Goal: Submit feedback/report problem

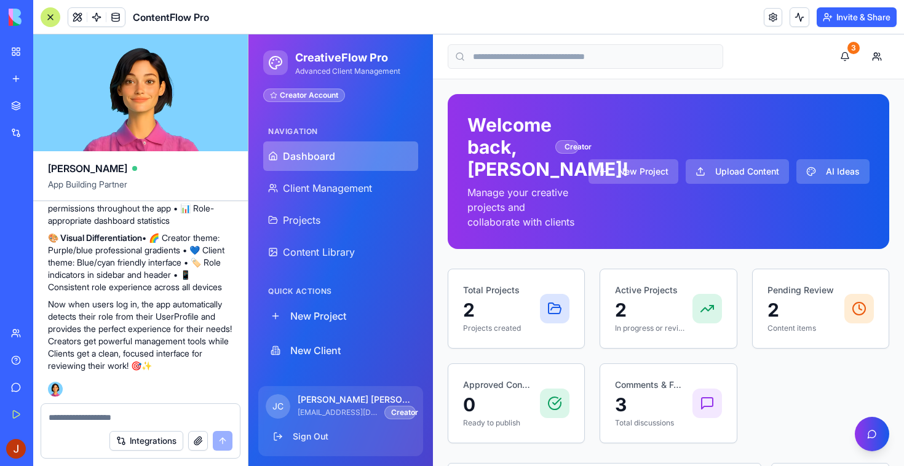
scroll to position [6129, 0]
click at [844, 57] on button "3" at bounding box center [845, 56] width 25 height 25
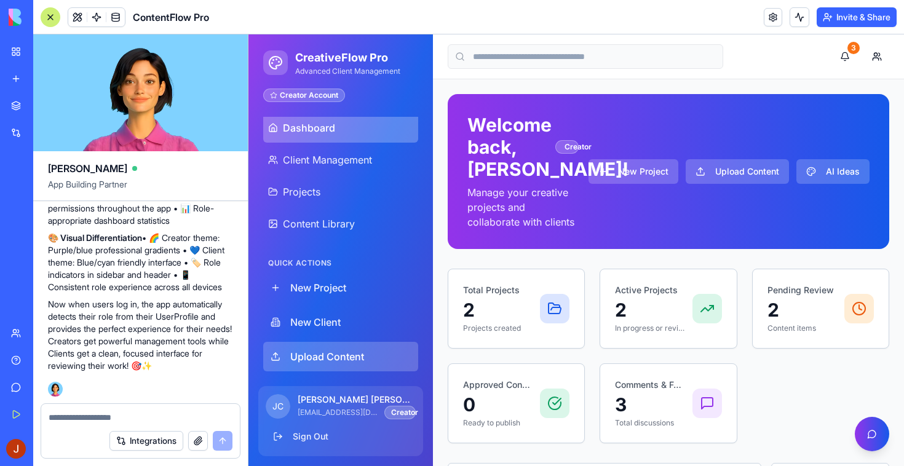
scroll to position [180, 0]
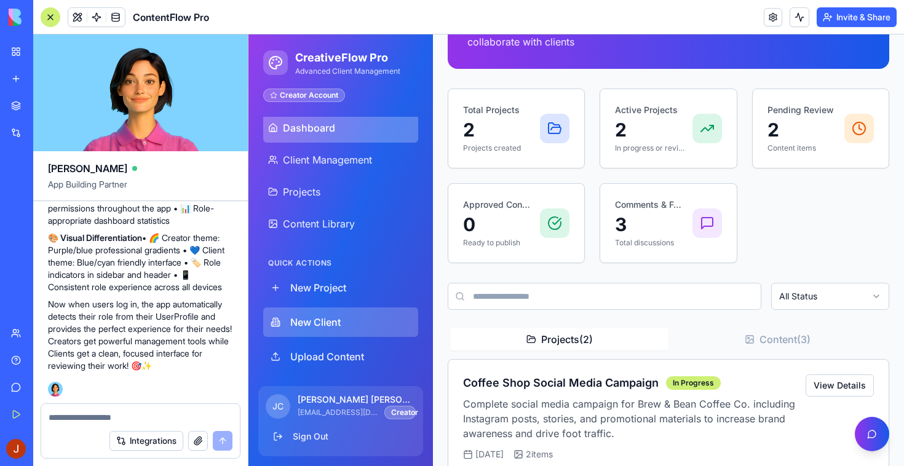
click at [339, 322] on button "New Client" at bounding box center [340, 323] width 155 height 30
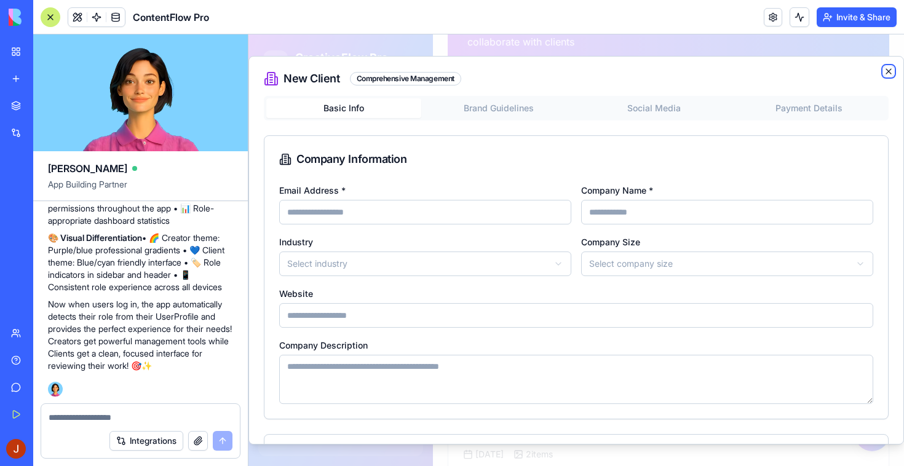
click at [884, 66] on icon "button" at bounding box center [889, 71] width 10 height 10
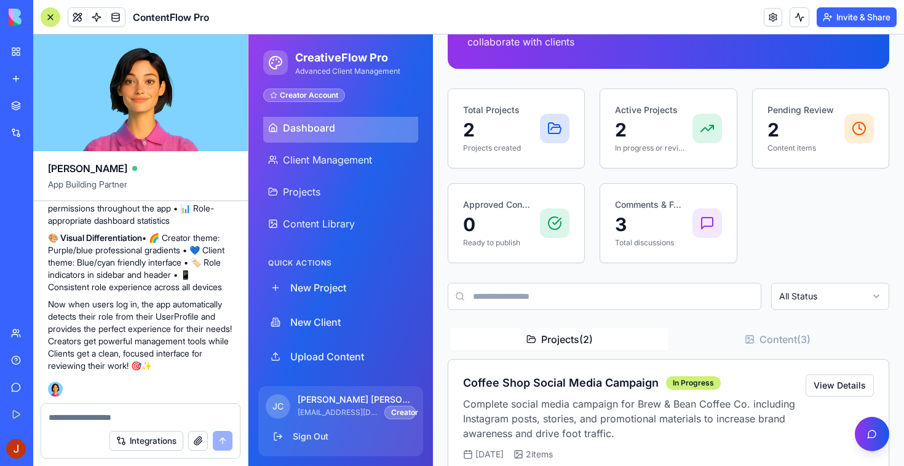
scroll to position [6268, 0]
click at [349, 161] on span "Client Management" at bounding box center [327, 160] width 89 height 15
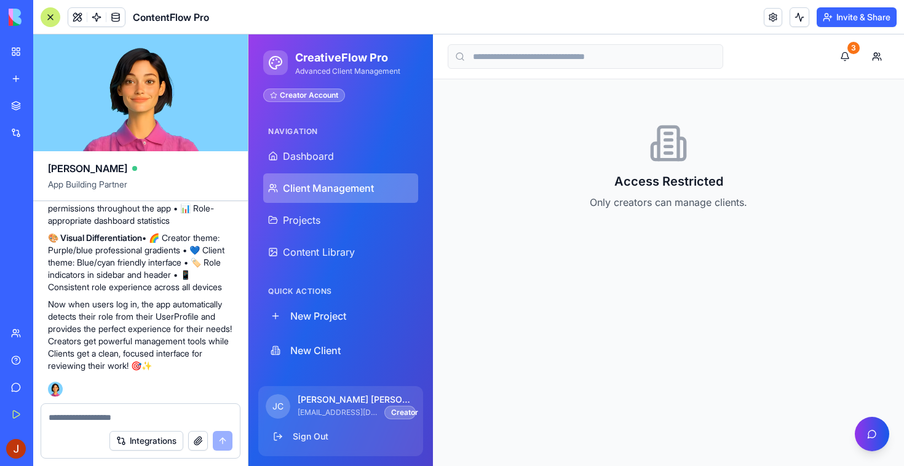
scroll to position [0, 0]
click at [658, 169] on div "Access Restricted Only creators can manage clients." at bounding box center [669, 166] width 442 height 145
click at [627, 222] on div "Access Restricted Only creators can manage clients." at bounding box center [669, 166] width 442 height 145
click at [678, 156] on icon at bounding box center [669, 143] width 20 height 33
click at [151, 416] on textarea at bounding box center [141, 418] width 184 height 12
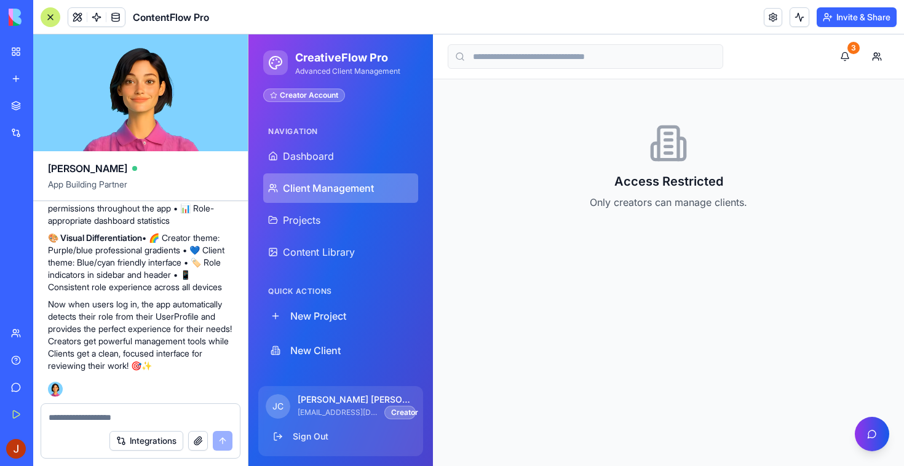
click at [151, 416] on textarea at bounding box center [141, 418] width 184 height 12
type textarea "*"
click at [84, 418] on textarea "**********" at bounding box center [141, 418] width 184 height 12
type textarea "**********"
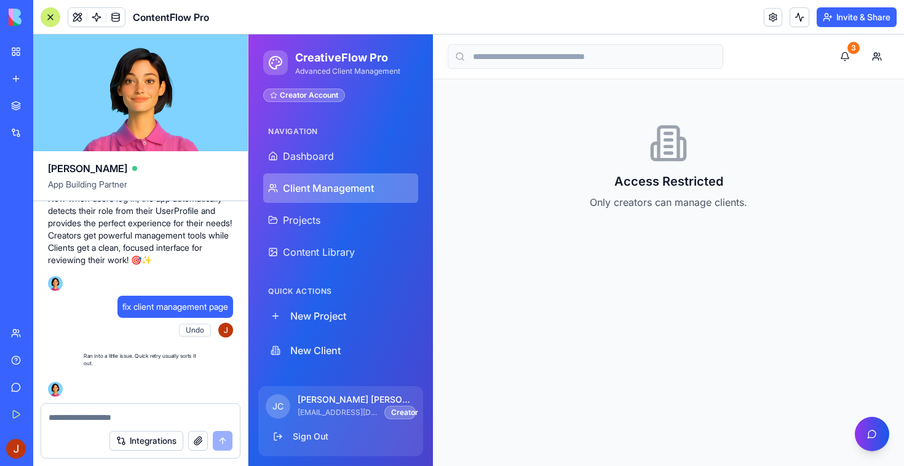
scroll to position [6374, 0]
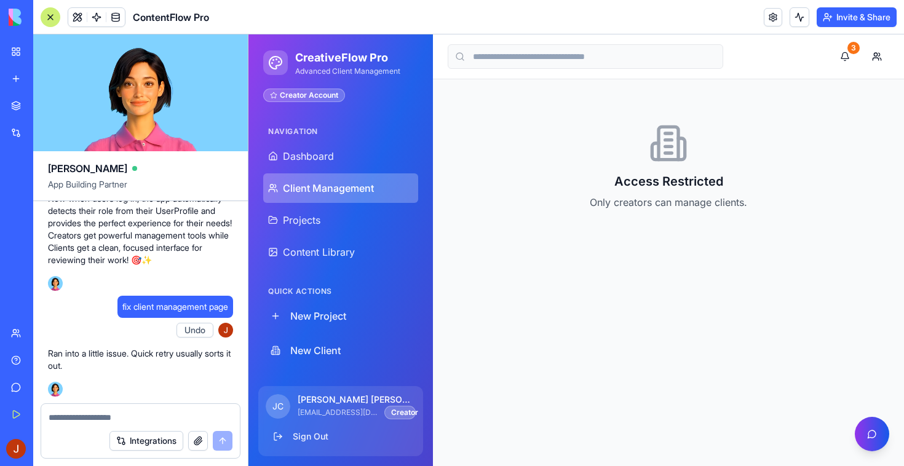
click at [77, 365] on p "Ran into a little issue. Quick retry usually sorts it out." at bounding box center [140, 360] width 185 height 25
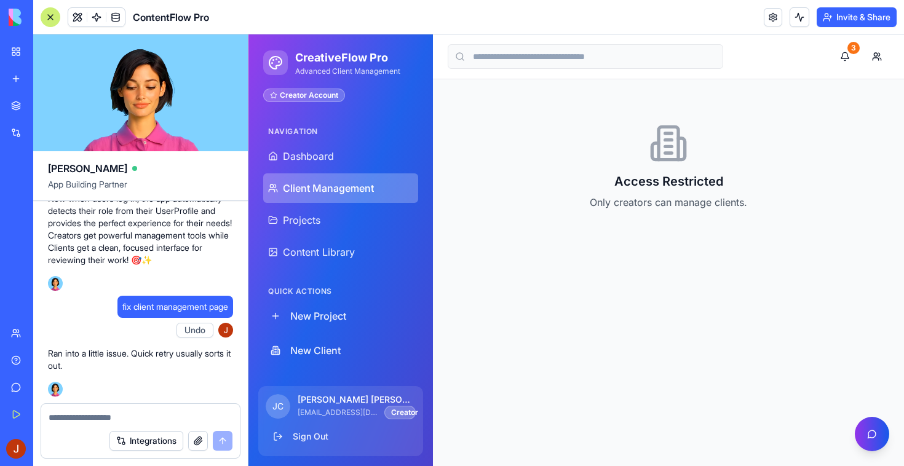
click at [169, 412] on textarea at bounding box center [141, 418] width 184 height 12
type textarea "*"
click at [848, 298] on main "3 Access Restricted Only creators can manage clients." at bounding box center [668, 250] width 471 height 432
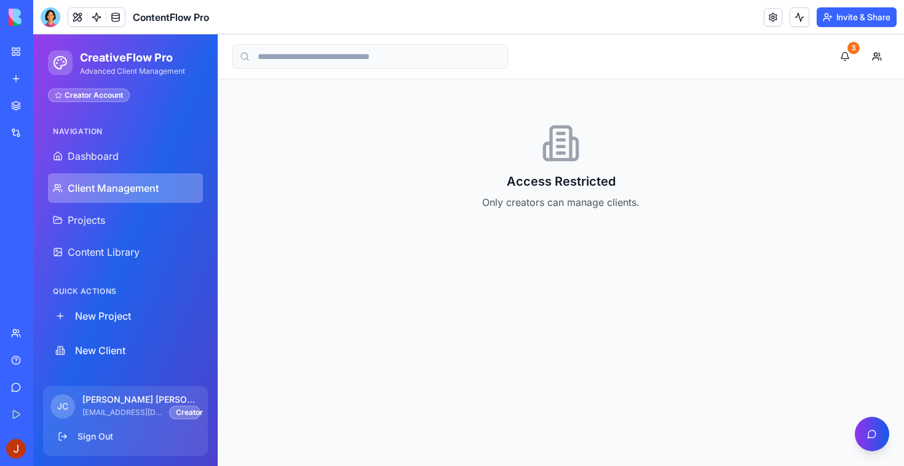
click at [20, 58] on link "My Workspace" at bounding box center [28, 51] width 49 height 25
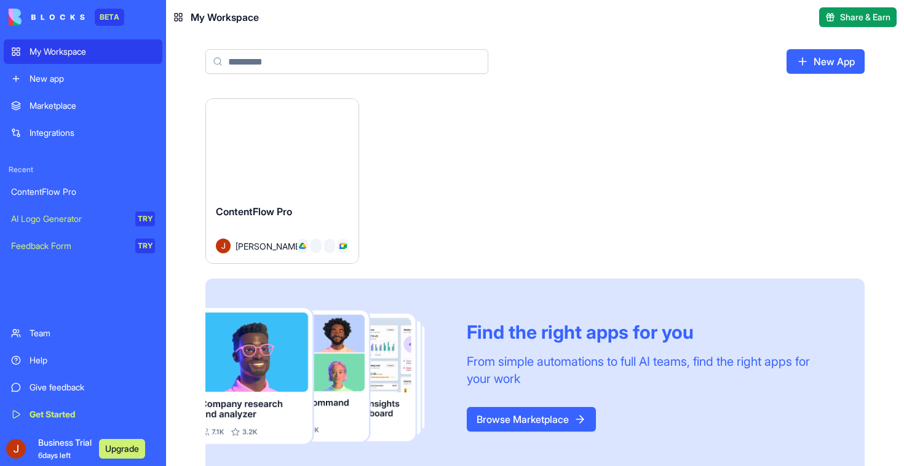
click at [347, 116] on html "BETA My Workspace New app Marketplace Integrations Recent ContentFlow Pro AI Lo…" at bounding box center [452, 233] width 904 height 466
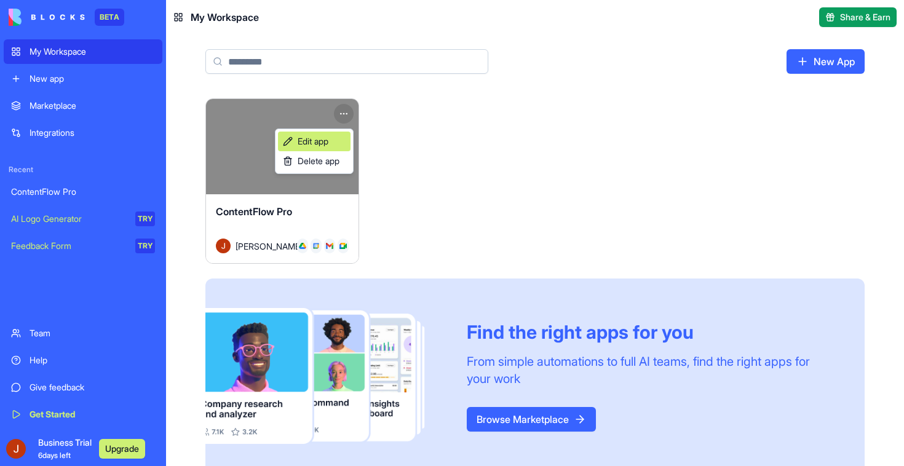
click at [336, 140] on link "Edit app" at bounding box center [314, 142] width 73 height 20
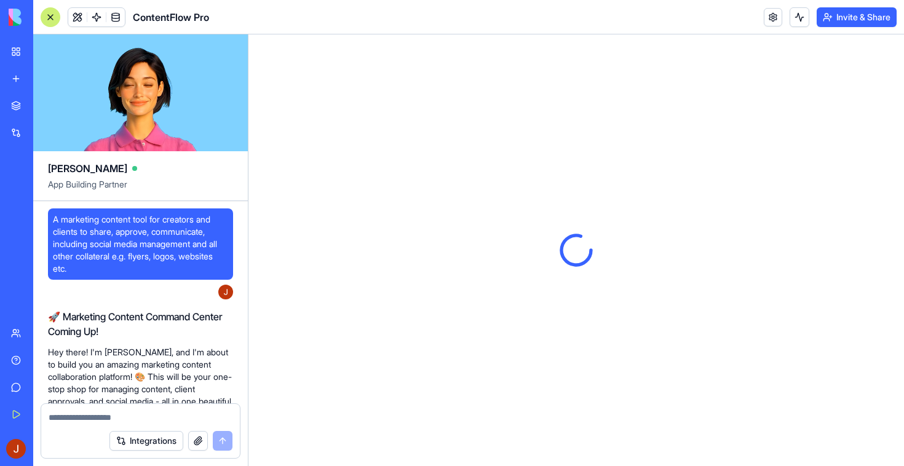
scroll to position [6315, 0]
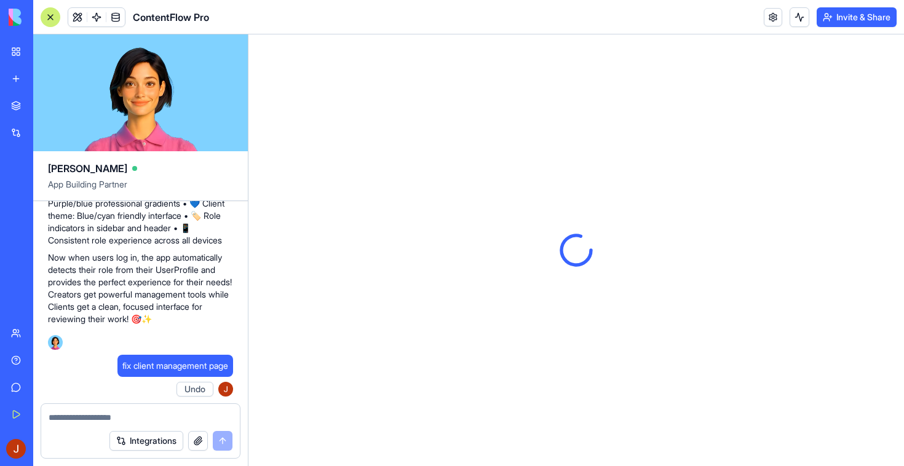
click at [161, 361] on span "fix client management page" at bounding box center [175, 366] width 106 height 12
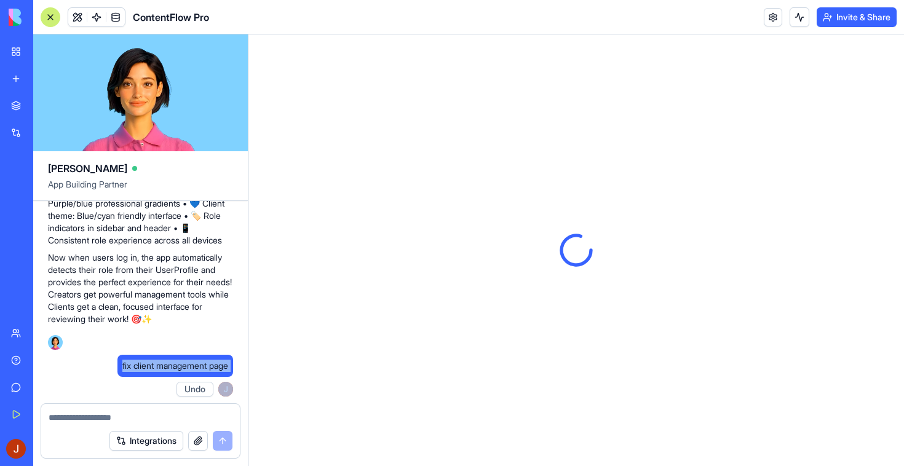
click at [161, 361] on span "fix client management page" at bounding box center [175, 366] width 106 height 12
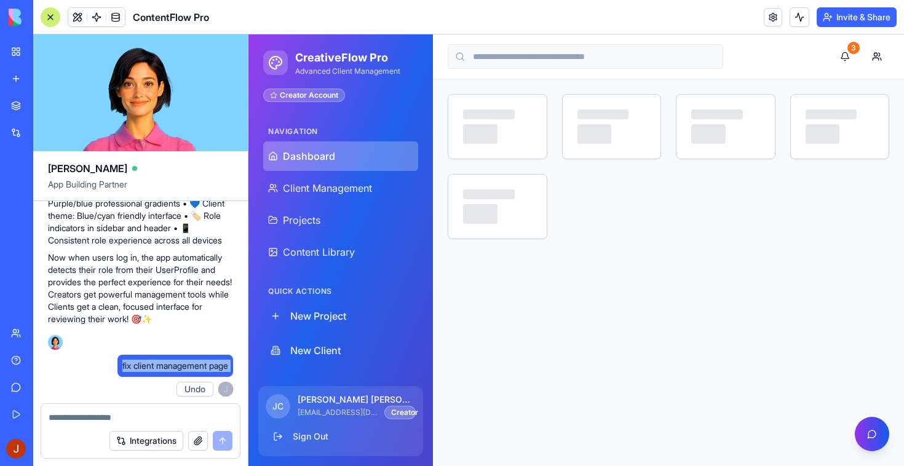
copy span "fix client management page"
click at [124, 425] on div "Integrations" at bounding box center [140, 441] width 199 height 34
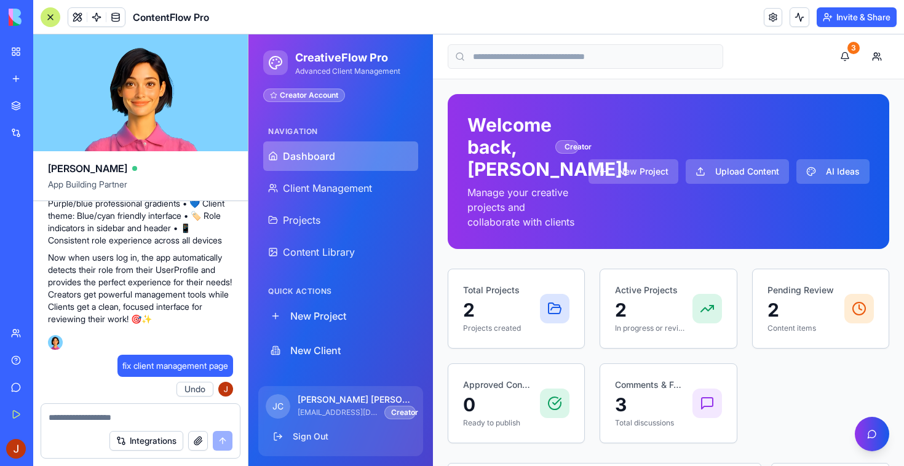
click at [106, 419] on textarea at bounding box center [141, 418] width 184 height 12
paste textarea "**********"
type textarea "**********"
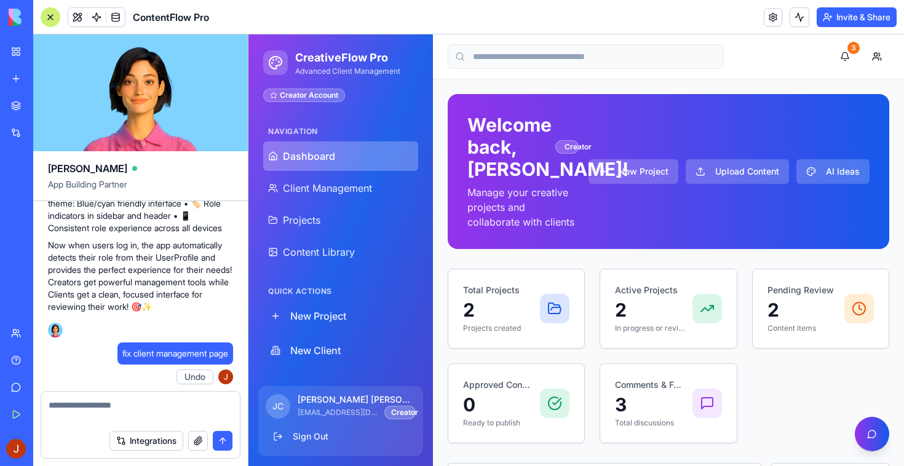
scroll to position [6337, 0]
